Goal: Task Accomplishment & Management: Use online tool/utility

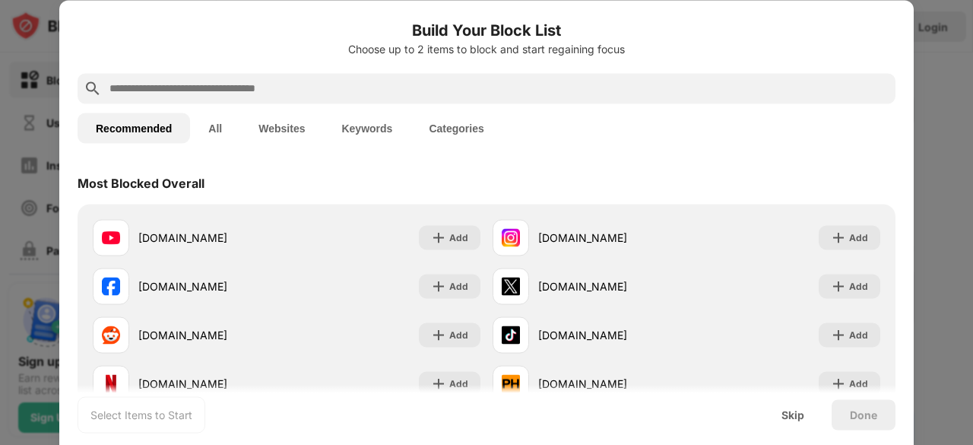
click at [824, 138] on div "Recommended All Websites Keywords Categories" at bounding box center [487, 127] width 818 height 49
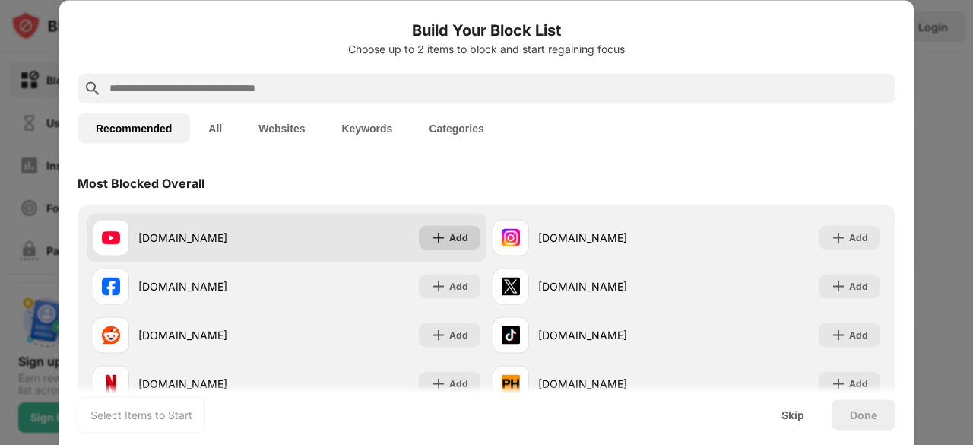
click at [462, 243] on div "Add" at bounding box center [458, 237] width 19 height 15
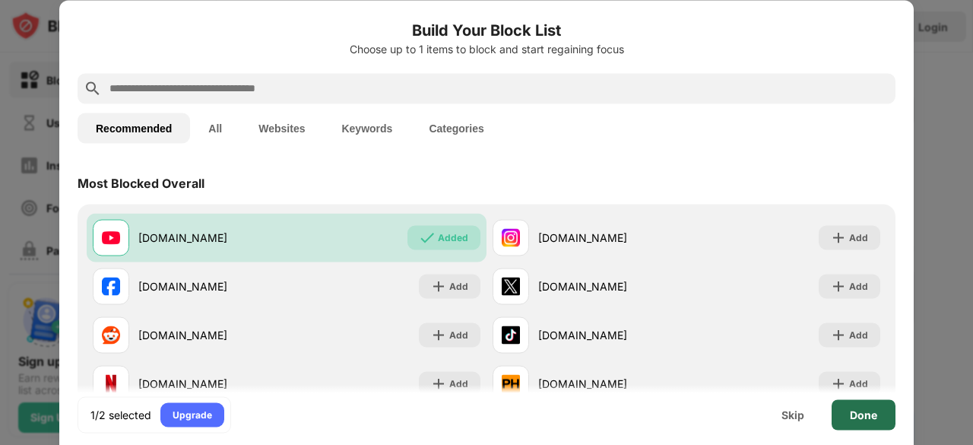
click at [847, 414] on div "Done" at bounding box center [864, 414] width 64 height 30
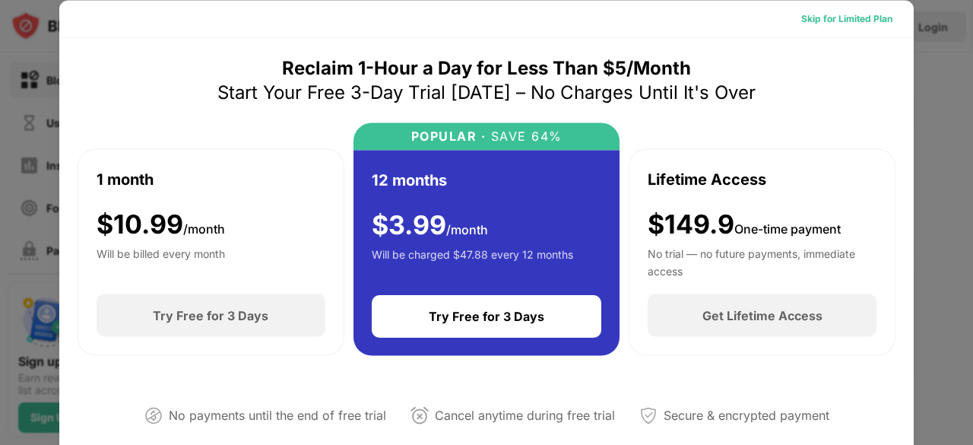
click at [823, 19] on div "Skip for Limited Plan" at bounding box center [846, 18] width 91 height 15
